Goal: Navigation & Orientation: Go to known website

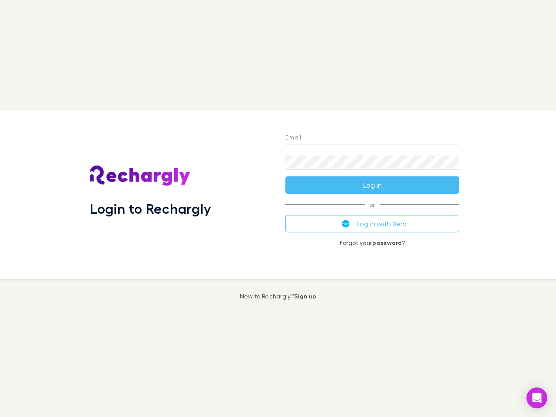
click at [278, 209] on div "Login to Rechargly" at bounding box center [181, 194] width 196 height 169
click at [373, 138] on input "Email" at bounding box center [373, 138] width 174 height 14
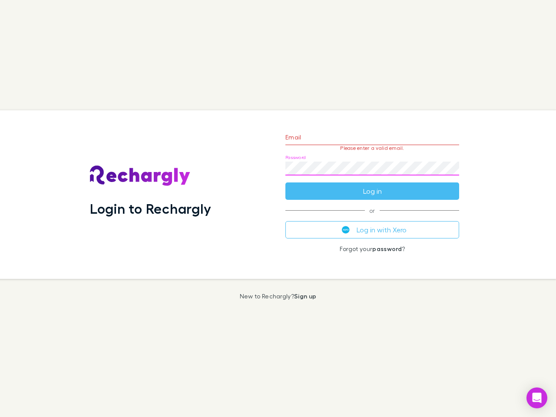
click at [373, 185] on form "Email Please enter a valid email. Password Log in" at bounding box center [373, 162] width 174 height 76
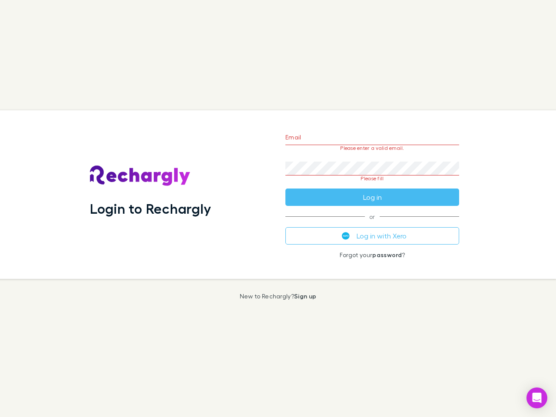
click at [373, 224] on div "Email Please enter a valid email. Password Please fill Log in or Log in with Xe…" at bounding box center [373, 194] width 188 height 169
click at [537, 398] on icon "Open Intercom Messenger" at bounding box center [537, 398] width 9 height 10
